Goal: Task Accomplishment & Management: Manage account settings

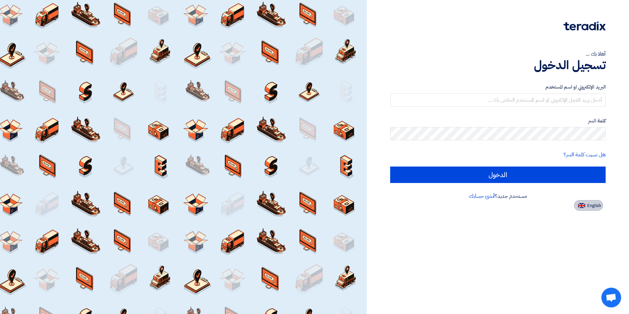
click at [588, 210] on button "English" at bounding box center [588, 205] width 29 height 11
type input "Sign in"
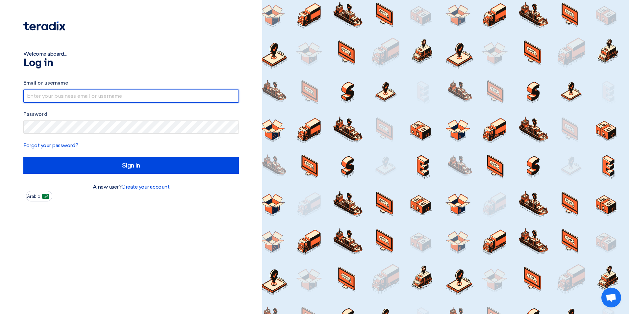
click at [53, 98] on input "text" at bounding box center [130, 95] width 215 height 13
type input "odungca@stom.sa"
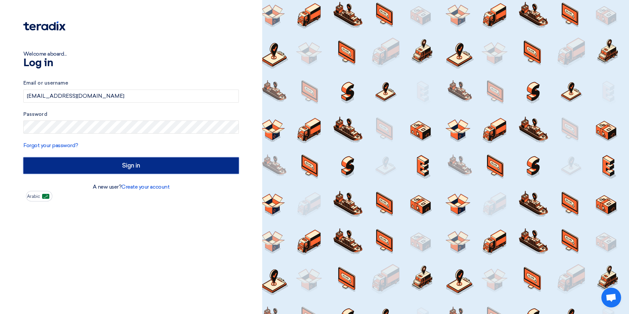
click at [98, 162] on input "Sign in" at bounding box center [130, 165] width 215 height 16
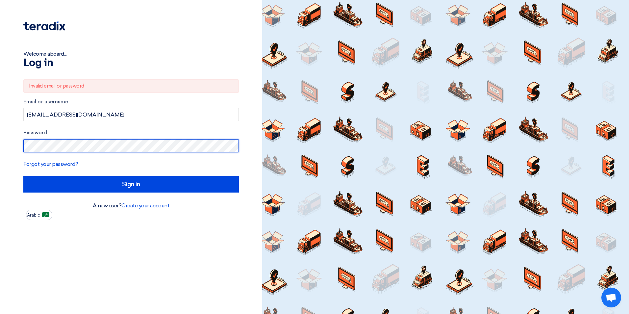
click at [0, 147] on html "Welcome aboard... Log in Invalid email or password Email or username odungca@st…" at bounding box center [314, 157] width 629 height 314
click at [23, 176] on input "Sign in" at bounding box center [130, 184] width 215 height 16
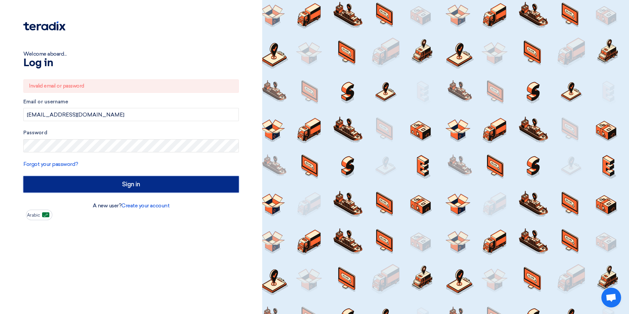
click at [129, 183] on input "Sign in" at bounding box center [130, 184] width 215 height 16
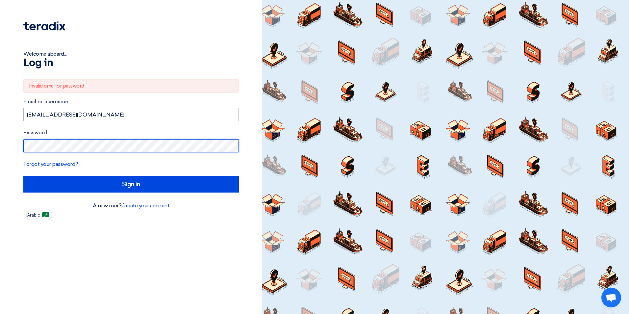
click at [23, 176] on input "Sign in" at bounding box center [130, 184] width 215 height 16
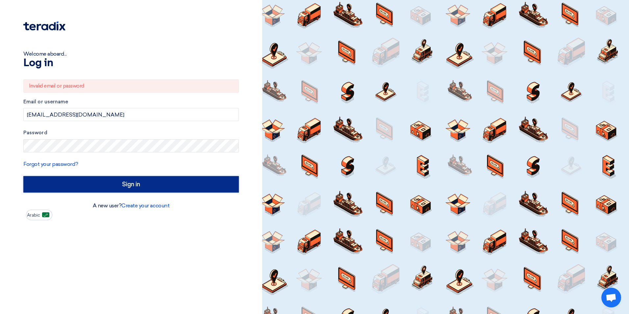
click at [109, 182] on input "Sign in" at bounding box center [130, 184] width 215 height 16
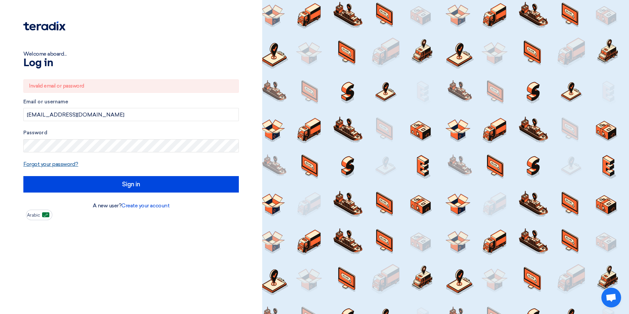
click at [58, 162] on link "Forgot your password?" at bounding box center [50, 164] width 55 height 6
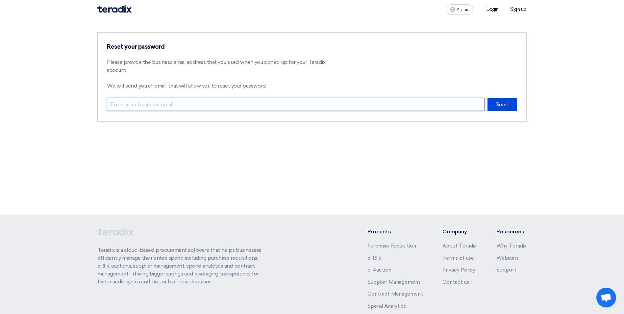
click at [128, 101] on input "email" at bounding box center [296, 104] width 378 height 13
type input "odungca@stom.sa"
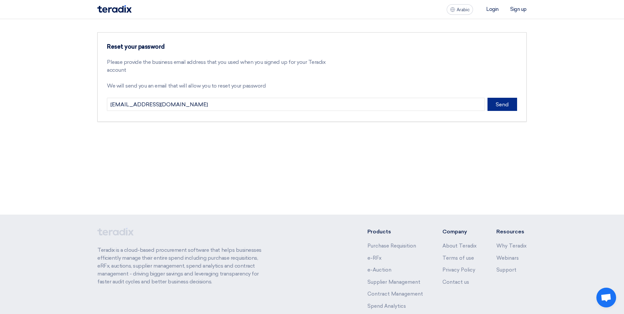
click at [504, 104] on button "Send" at bounding box center [502, 104] width 30 height 13
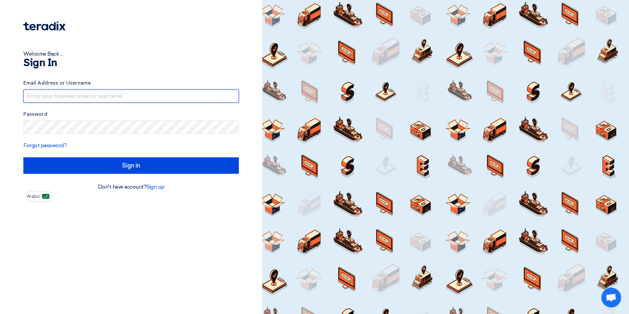
click at [72, 97] on input "text" at bounding box center [130, 95] width 215 height 13
type input "odungca@stom.sa"
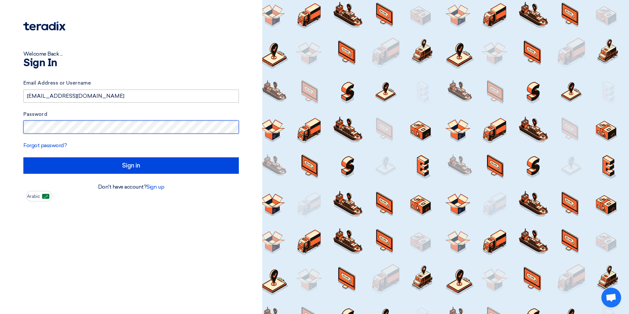
click at [23, 157] on input "Sign in" at bounding box center [130, 165] width 215 height 16
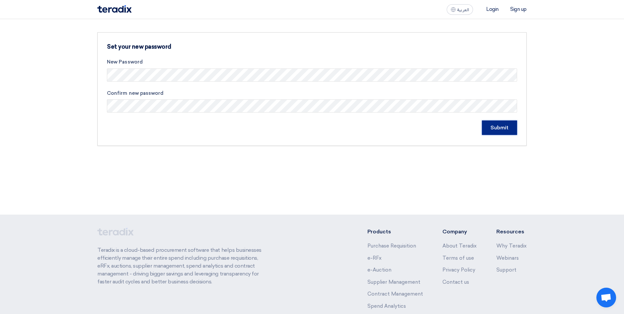
click at [505, 133] on input "Submit" at bounding box center [499, 127] width 35 height 14
